Goal: Contribute content: Add original content to the website for others to see

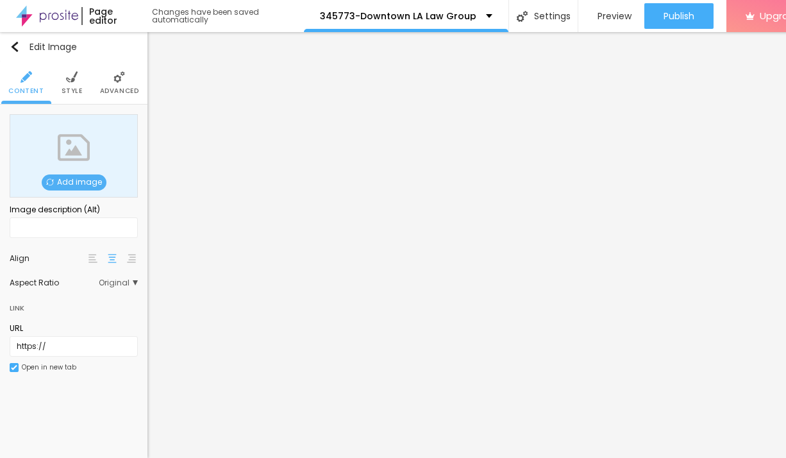
click at [82, 178] on span "Add image" at bounding box center [74, 182] width 65 height 16
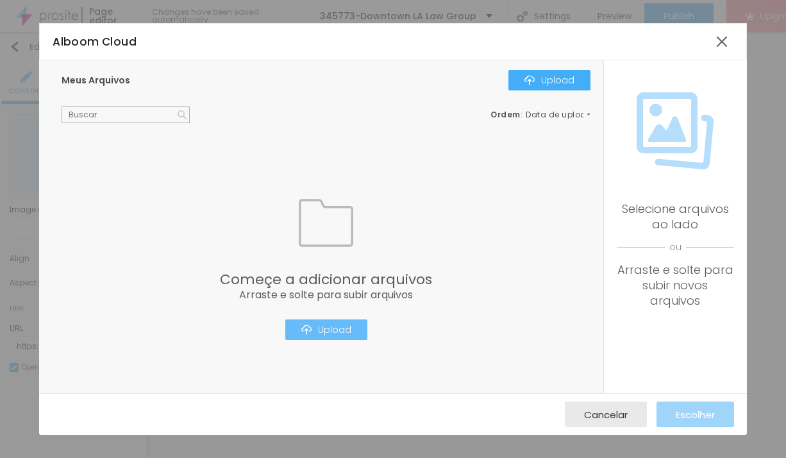
click at [334, 335] on div "Upload" at bounding box center [326, 329] width 50 height 10
click at [311, 333] on img "button" at bounding box center [306, 329] width 10 height 10
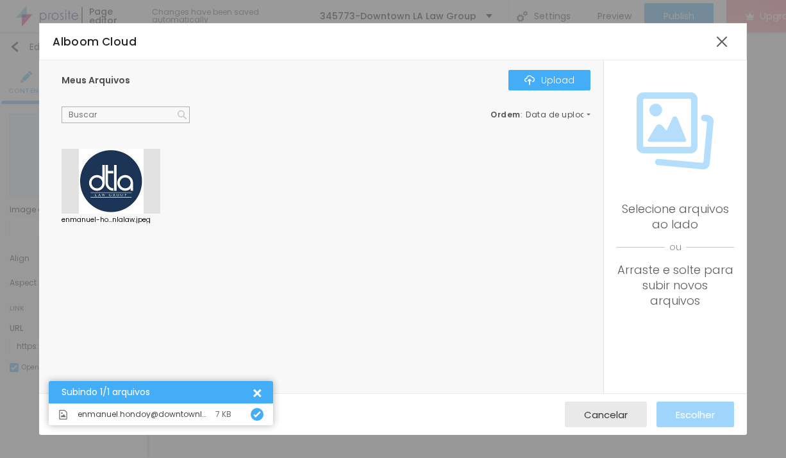
click at [103, 178] on div at bounding box center [111, 181] width 99 height 65
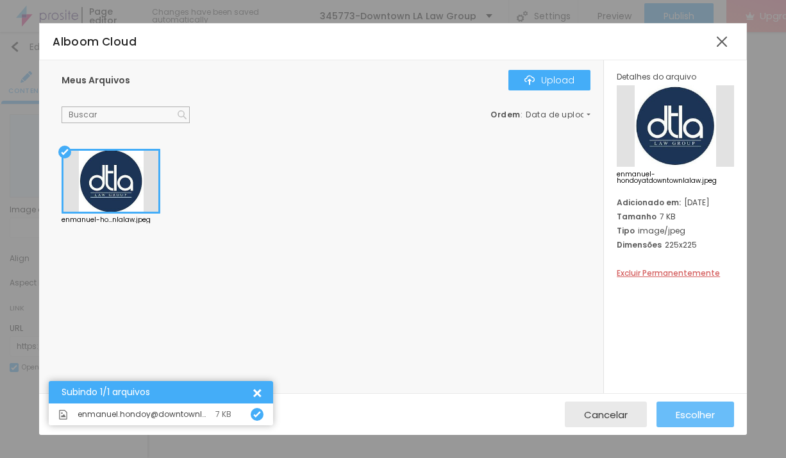
click at [689, 412] on span "Escolher" at bounding box center [695, 414] width 39 height 11
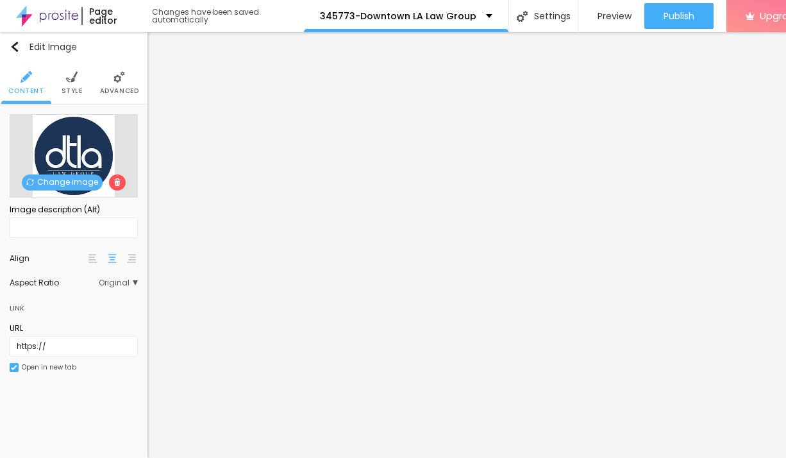
click at [69, 82] on img at bounding box center [72, 77] width 12 height 12
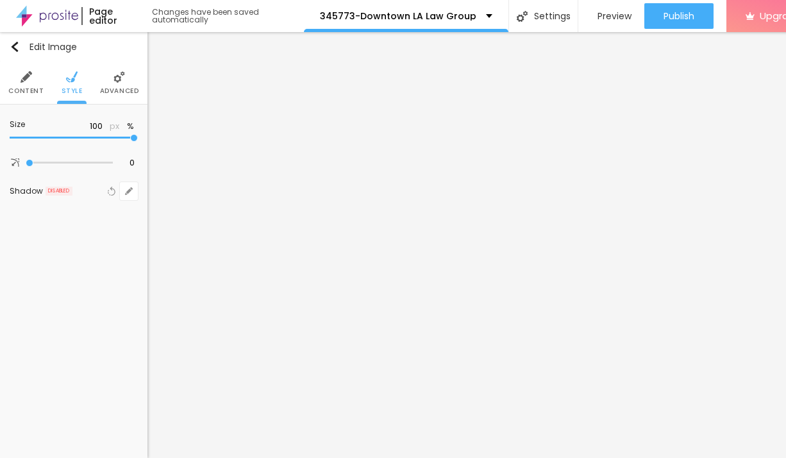
type input "95"
type input "90"
type input "85"
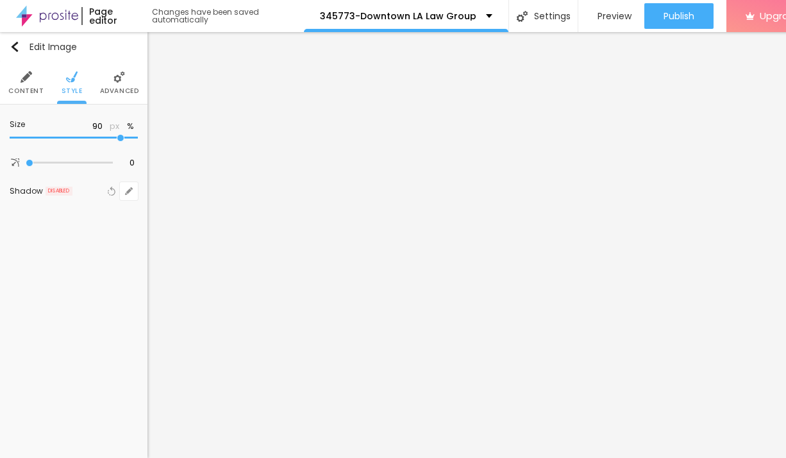
type input "85"
type input "80"
type input "70"
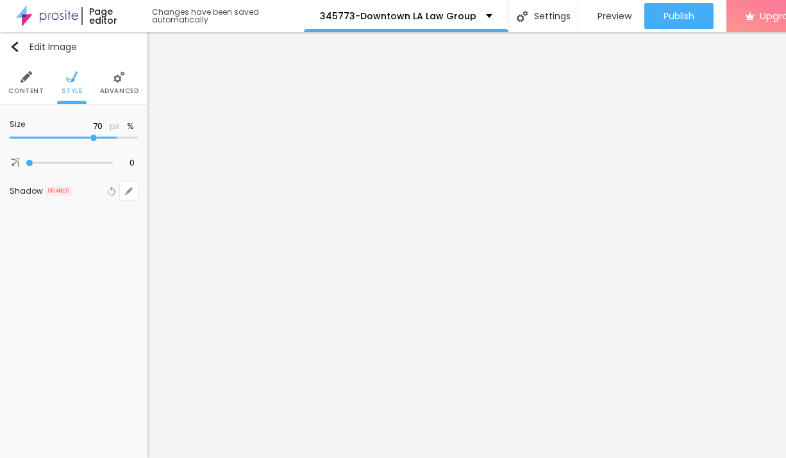
type input "65"
type input "50"
type input "45"
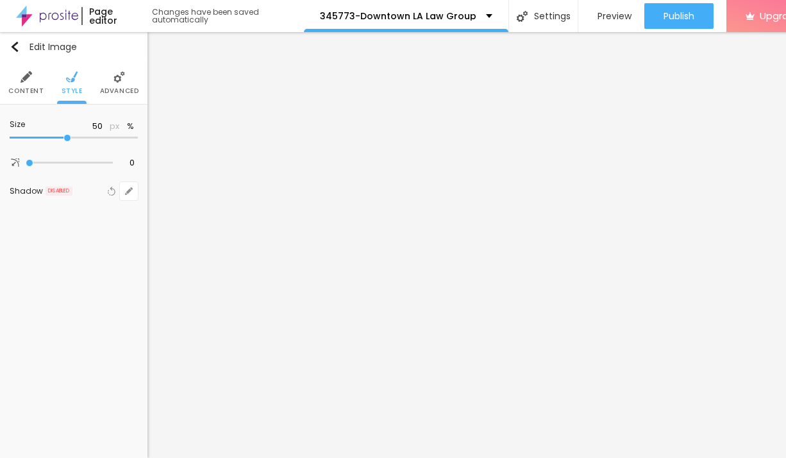
type input "45"
type input "40"
type input "25"
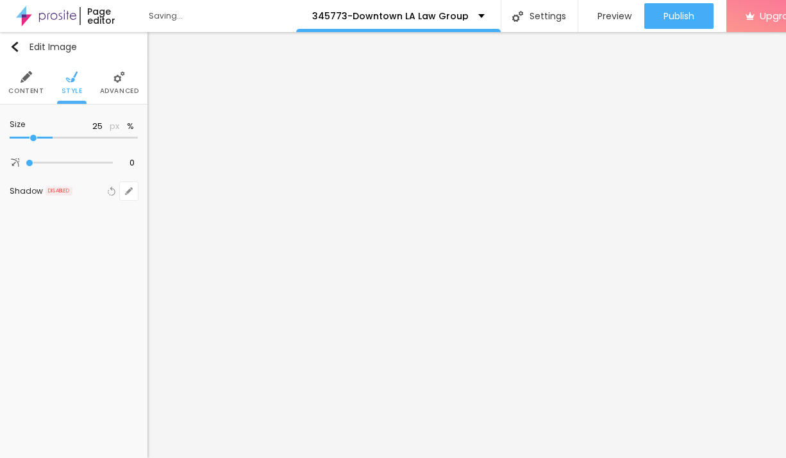
type input "20"
type input "10"
drag, startPoint x: 135, startPoint y: 142, endPoint x: -13, endPoint y: 137, distance: 148.2
type input "10"
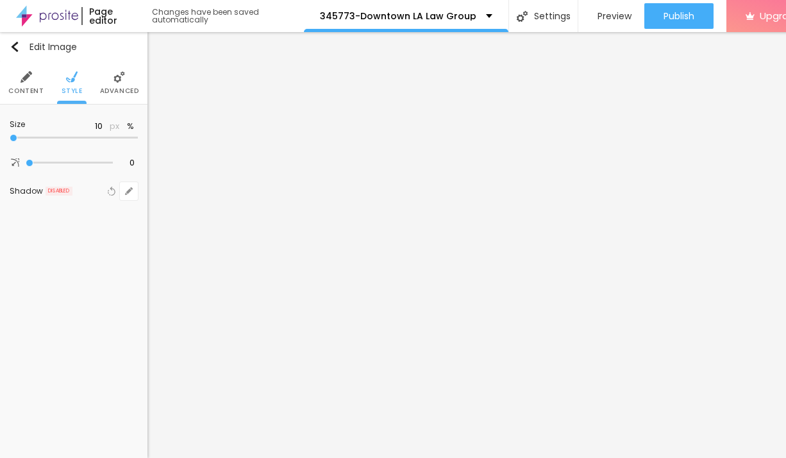
click at [10, 137] on input "range" at bounding box center [74, 138] width 128 height 6
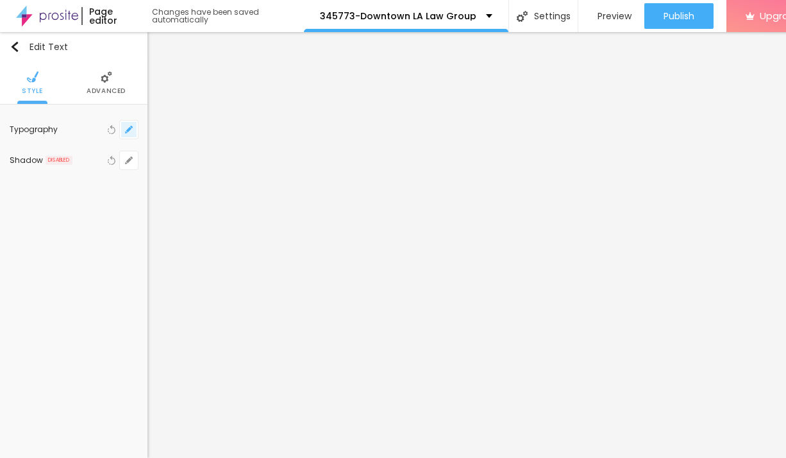
click at [129, 128] on icon "button" at bounding box center [128, 129] width 5 height 5
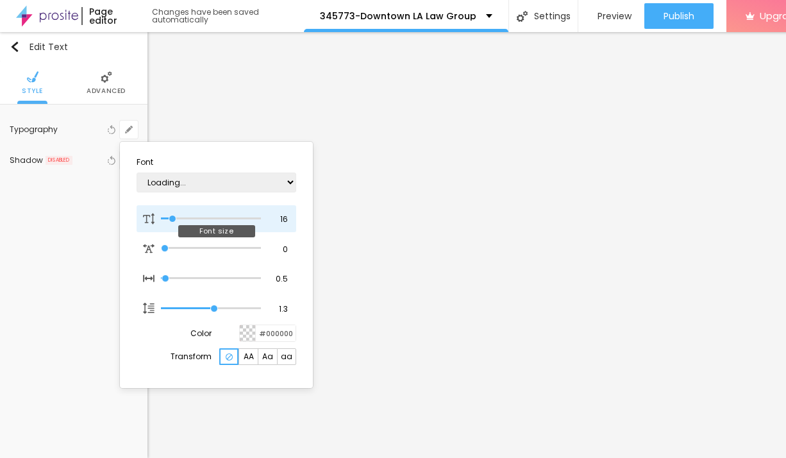
type input "1"
type input "14"
type input "1"
type input "29"
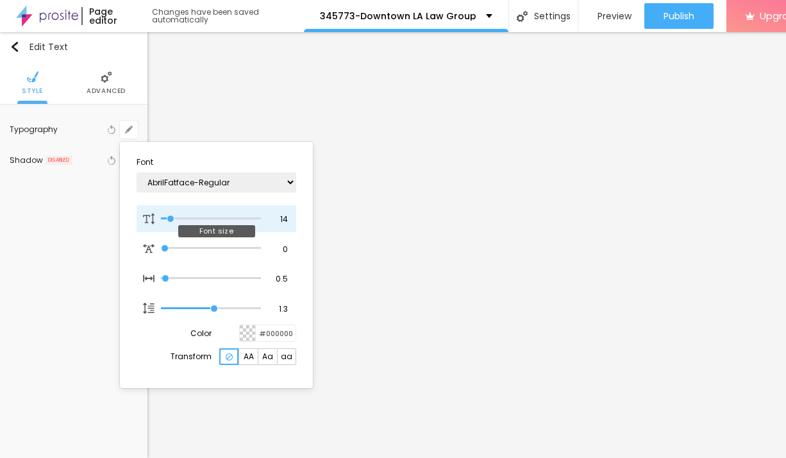
type input "29"
type input "1"
type input "44"
type input "1"
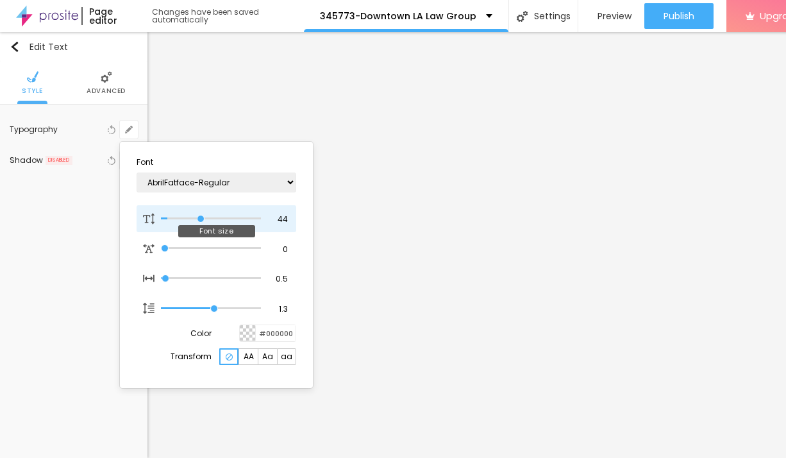
type input "49"
type input "1"
type input "50"
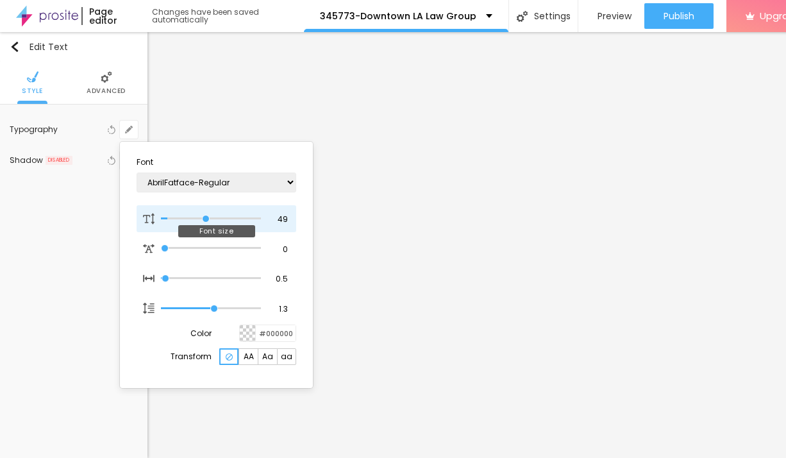
type input "1"
type input "49"
type input "1"
type input "48"
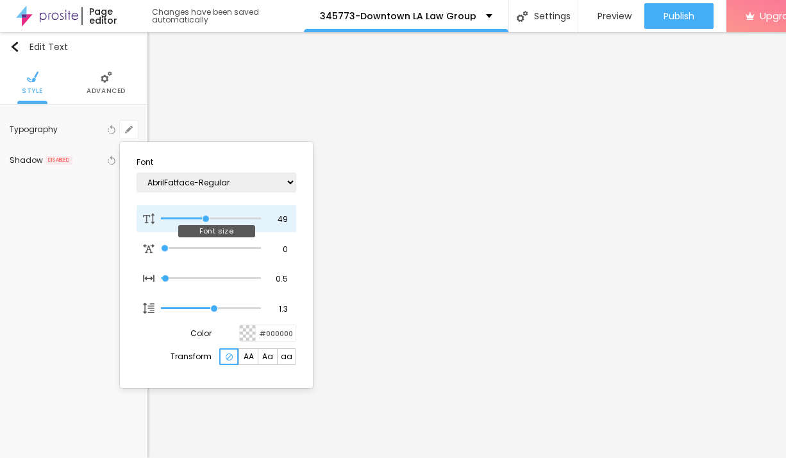
type input "48"
type input "1"
type input "46"
type input "1"
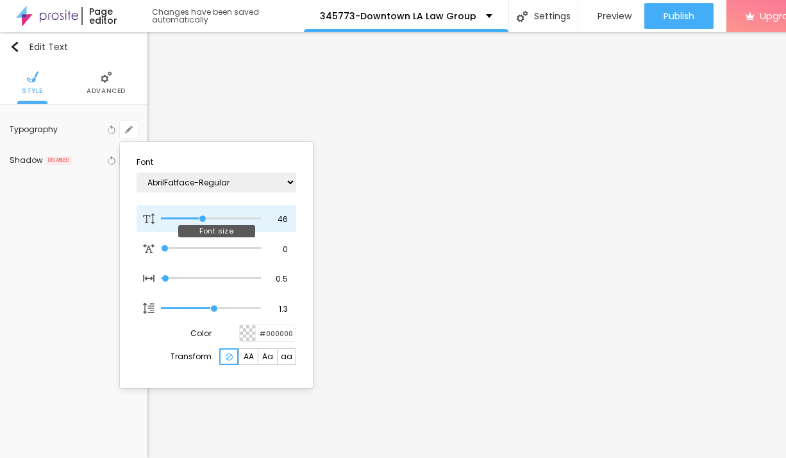
type input "42"
type input "1"
type input "41"
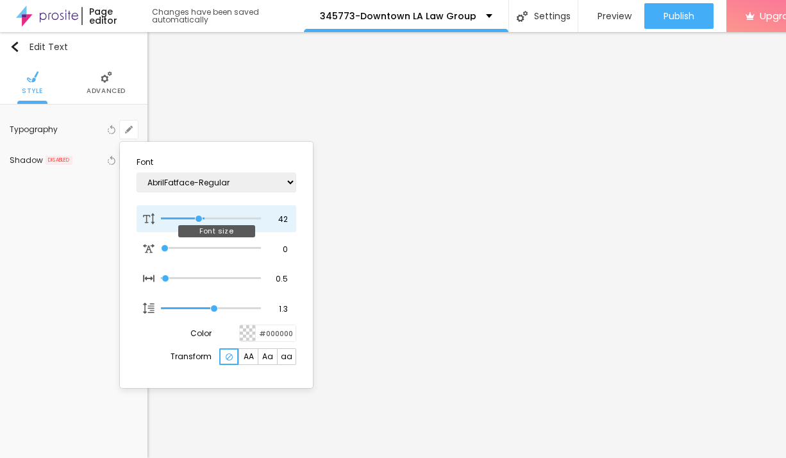
type input "1"
type input "39"
type input "1"
type input "35"
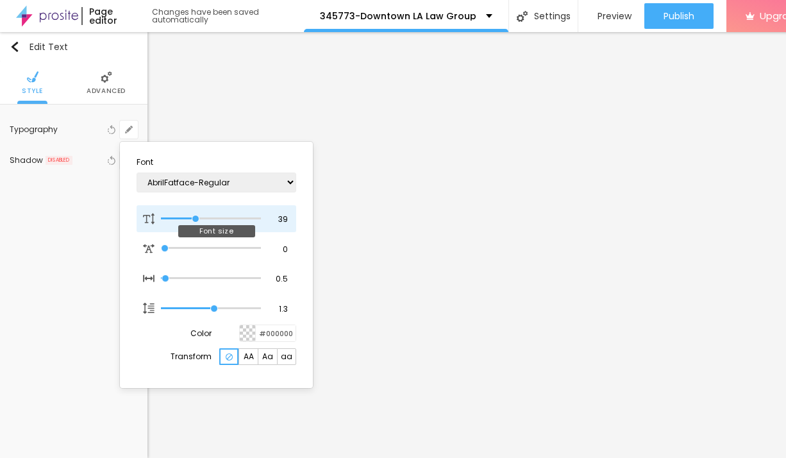
type input "35"
type input "1"
type input "29"
type input "1"
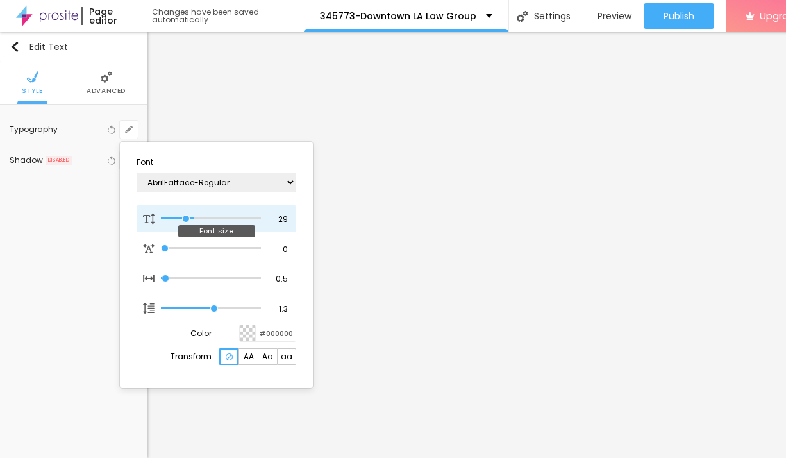
type input "26"
type input "1"
type input "24"
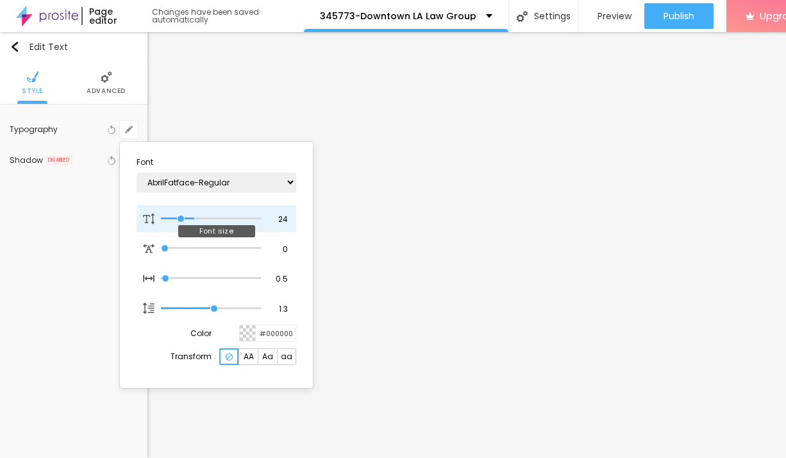
type input "1"
type input "25"
type input "1"
drag, startPoint x: 171, startPoint y: 221, endPoint x: 181, endPoint y: 228, distance: 13.0
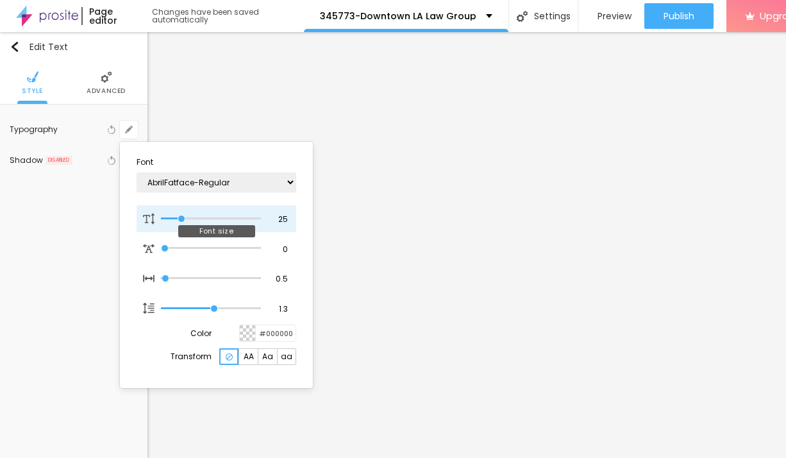
type input "25"
click at [181, 222] on input "range" at bounding box center [211, 218] width 100 height 6
type input "1"
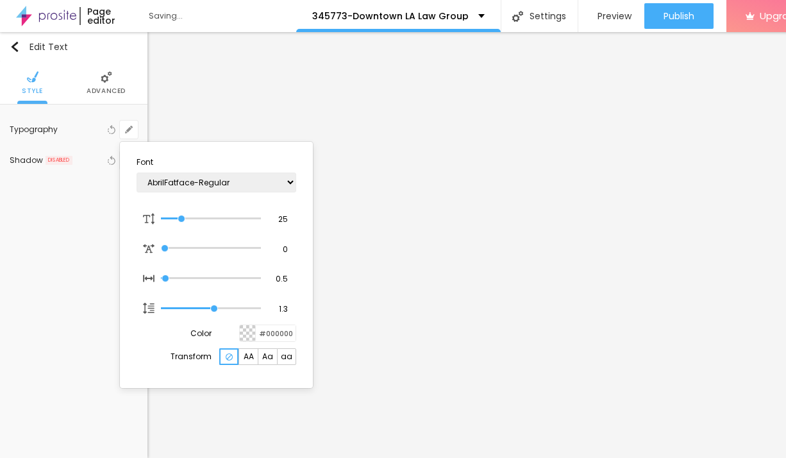
click at [388, 312] on div at bounding box center [393, 229] width 786 height 458
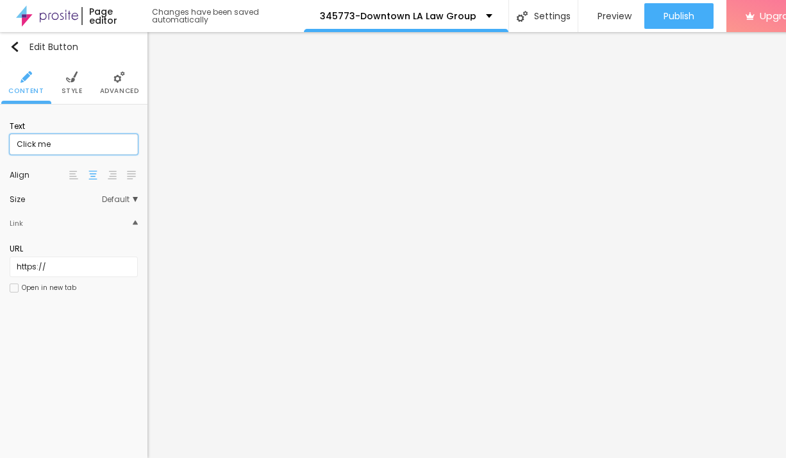
drag, startPoint x: 55, startPoint y: 147, endPoint x: -9, endPoint y: 144, distance: 64.2
click at [10, 144] on input "Click me" at bounding box center [74, 144] width 128 height 21
paste input "→ VIEW DOCUMENT HERE"
type input "→ VIEW DOCUMENT HERE"
click at [72, 94] on span "Style" at bounding box center [72, 91] width 21 height 6
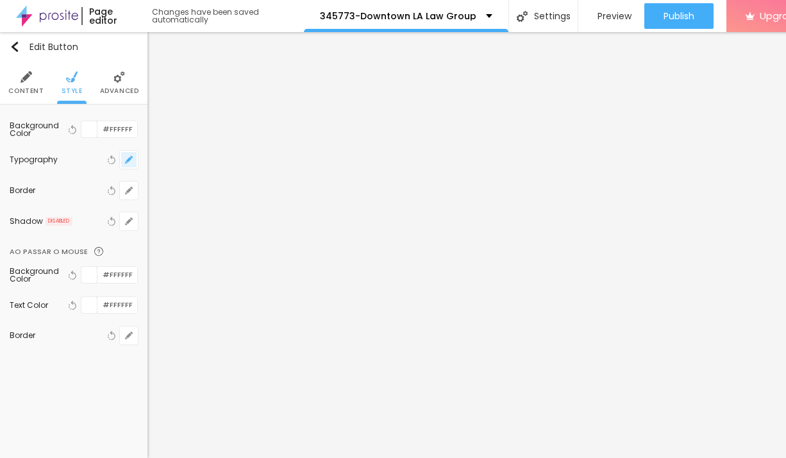
click at [133, 156] on button "button" at bounding box center [129, 160] width 18 height 18
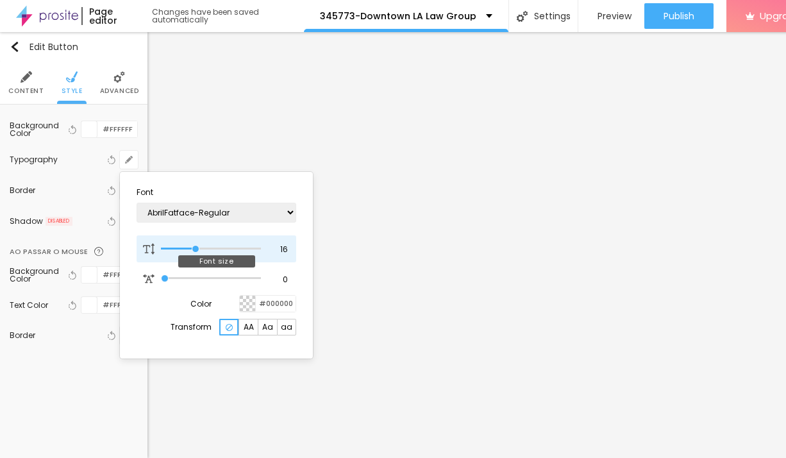
type input "17"
type input "18"
type input "19"
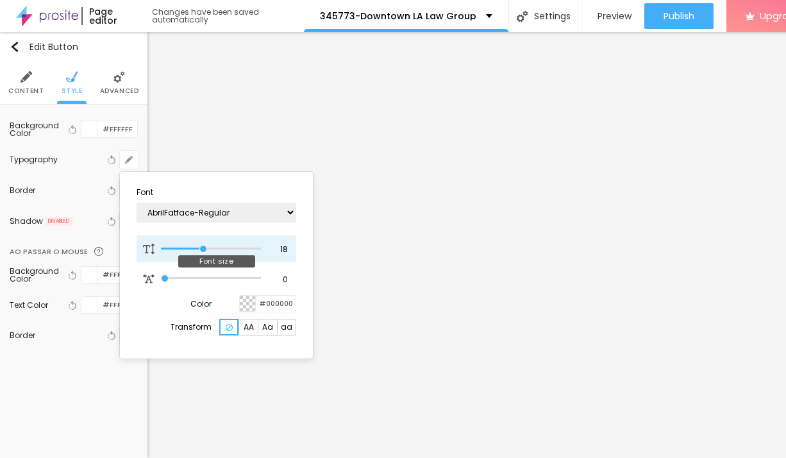
type input "19"
type input "20"
type input "21"
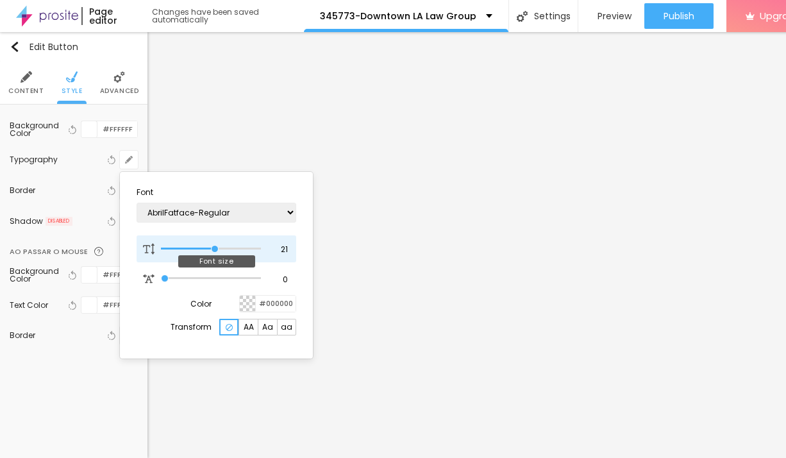
type input "22"
drag, startPoint x: 196, startPoint y: 251, endPoint x: 215, endPoint y: 255, distance: 19.7
type input "22"
click at [217, 252] on input "range" at bounding box center [211, 249] width 100 height 6
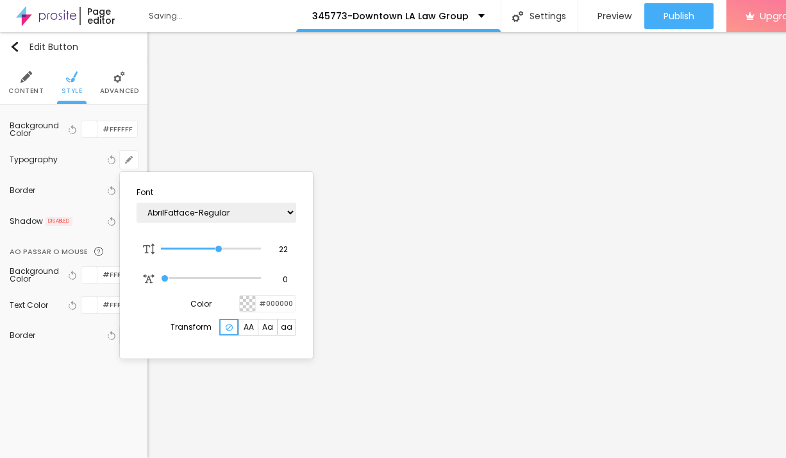
click at [440, 341] on div at bounding box center [393, 229] width 786 height 458
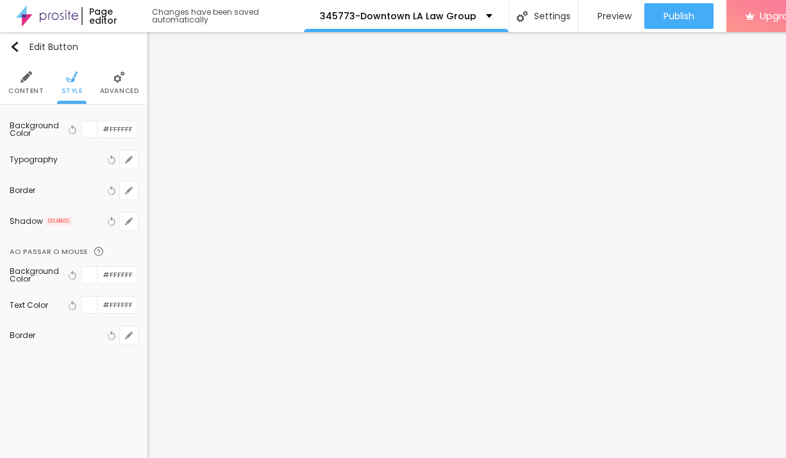
click at [21, 83] on img at bounding box center [27, 77] width 12 height 12
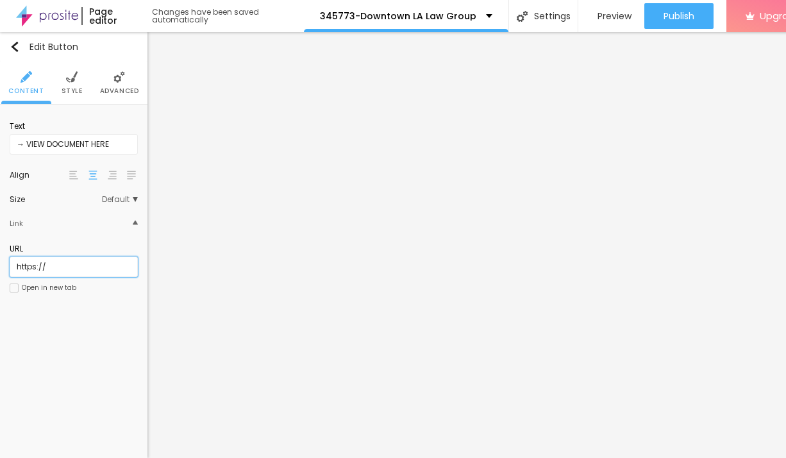
click at [67, 276] on input "https://" at bounding box center [74, 266] width 128 height 21
paste input "[DOMAIN_NAME]"
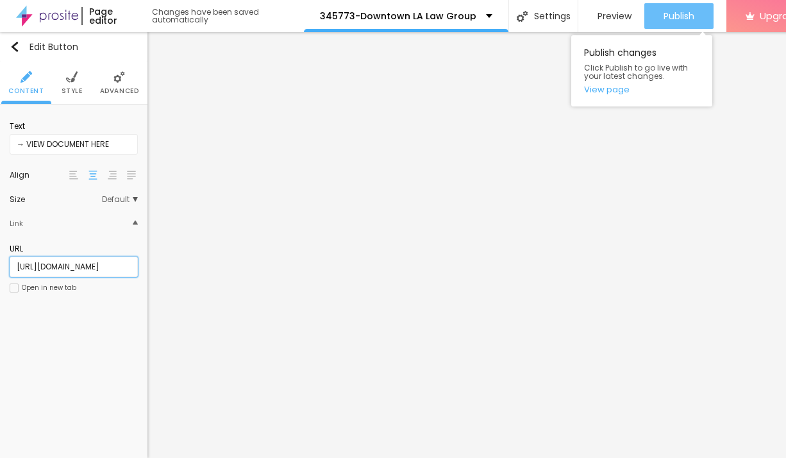
type input "[URL][DOMAIN_NAME]"
click at [676, 12] on span "Publish" at bounding box center [679, 16] width 31 height 10
